Goal: Find contact information: Find contact information

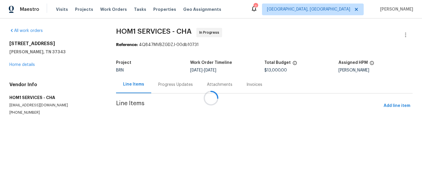
click at [26, 112] on div "Vendor Info HOM1 SERVICES - CHA [EMAIL_ADDRESS][DOMAIN_NAME] [PHONE_NUMBER]" at bounding box center [55, 98] width 93 height 33
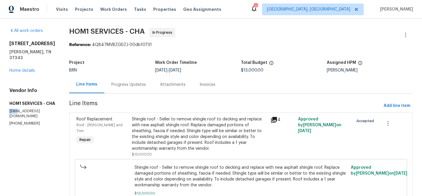
click at [26, 112] on div "Vendor Info HOM1 SERVICES - CHA [EMAIL_ADDRESS][DOMAIN_NAME] [PHONE_NUMBER]" at bounding box center [32, 107] width 46 height 38
click at [18, 123] on p "[PHONE_NUMBER]" at bounding box center [32, 123] width 46 height 5
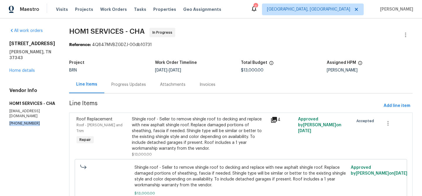
copy p "[PHONE_NUMBER]"
